Goal: Task Accomplishment & Management: Manage account settings

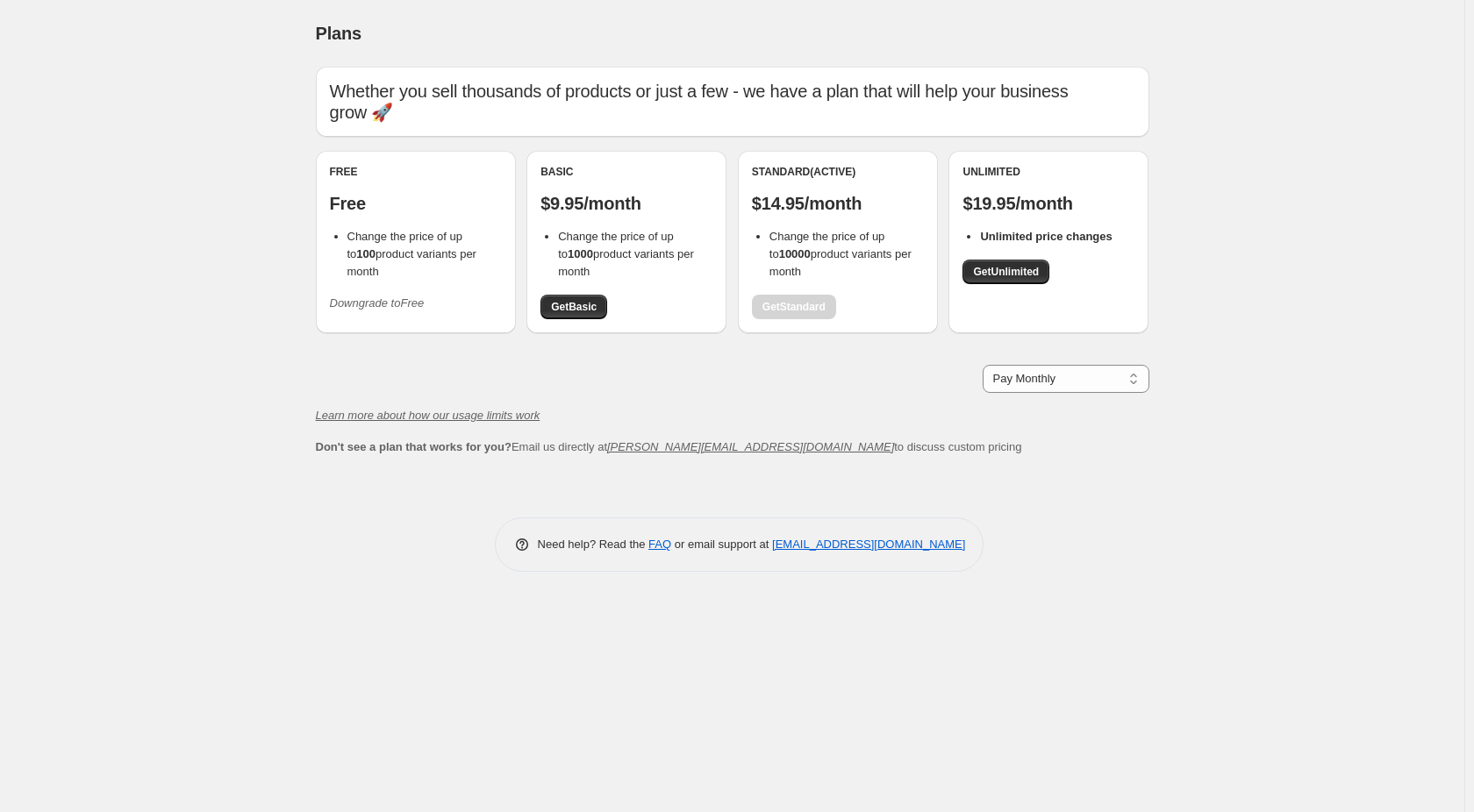
click at [412, 306] on icon "Downgrade to Free" at bounding box center [377, 303] width 95 height 13
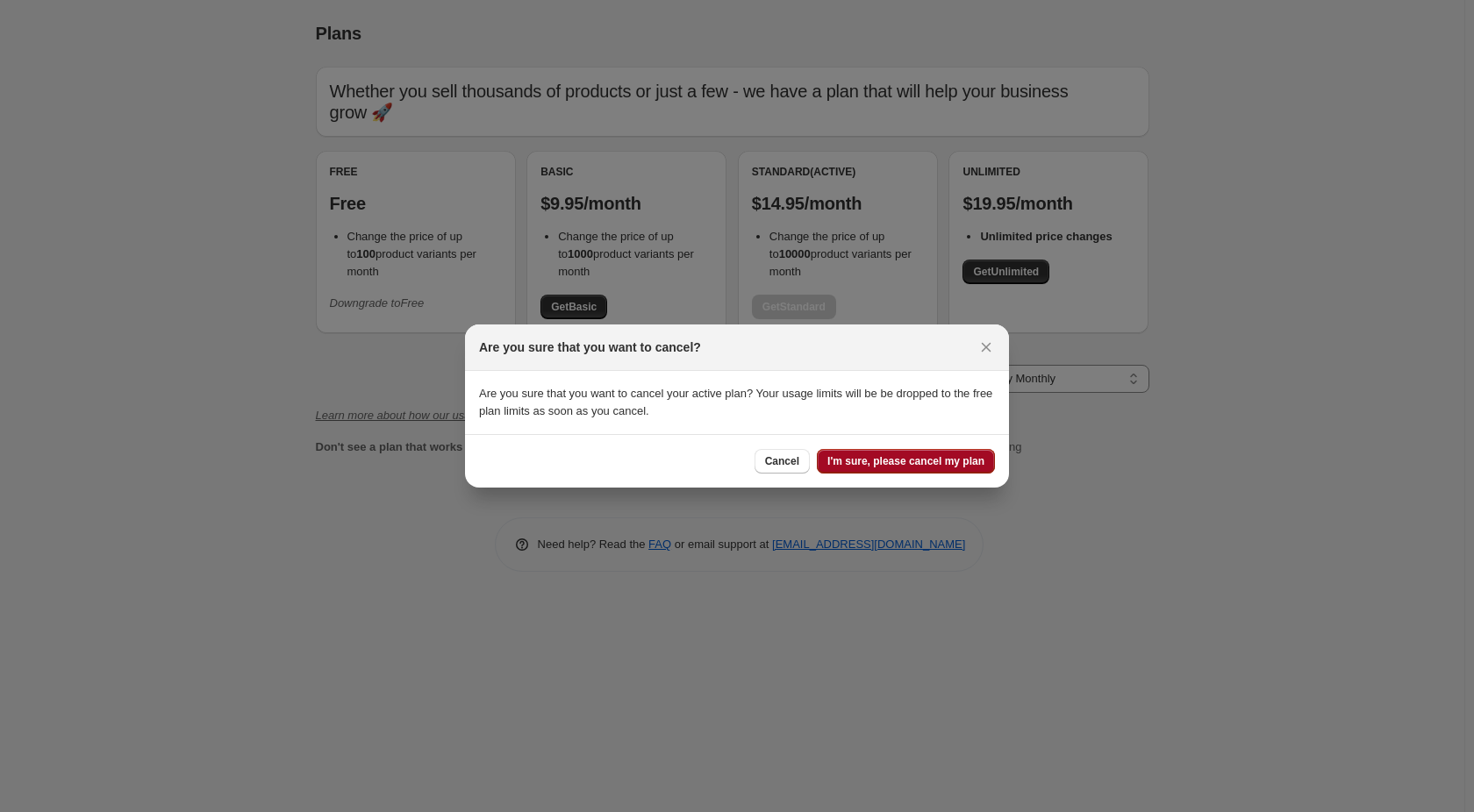
click at [927, 462] on span "I'm sure, please cancel my plan" at bounding box center [905, 461] width 157 height 14
